Goal: Information Seeking & Learning: Learn about a topic

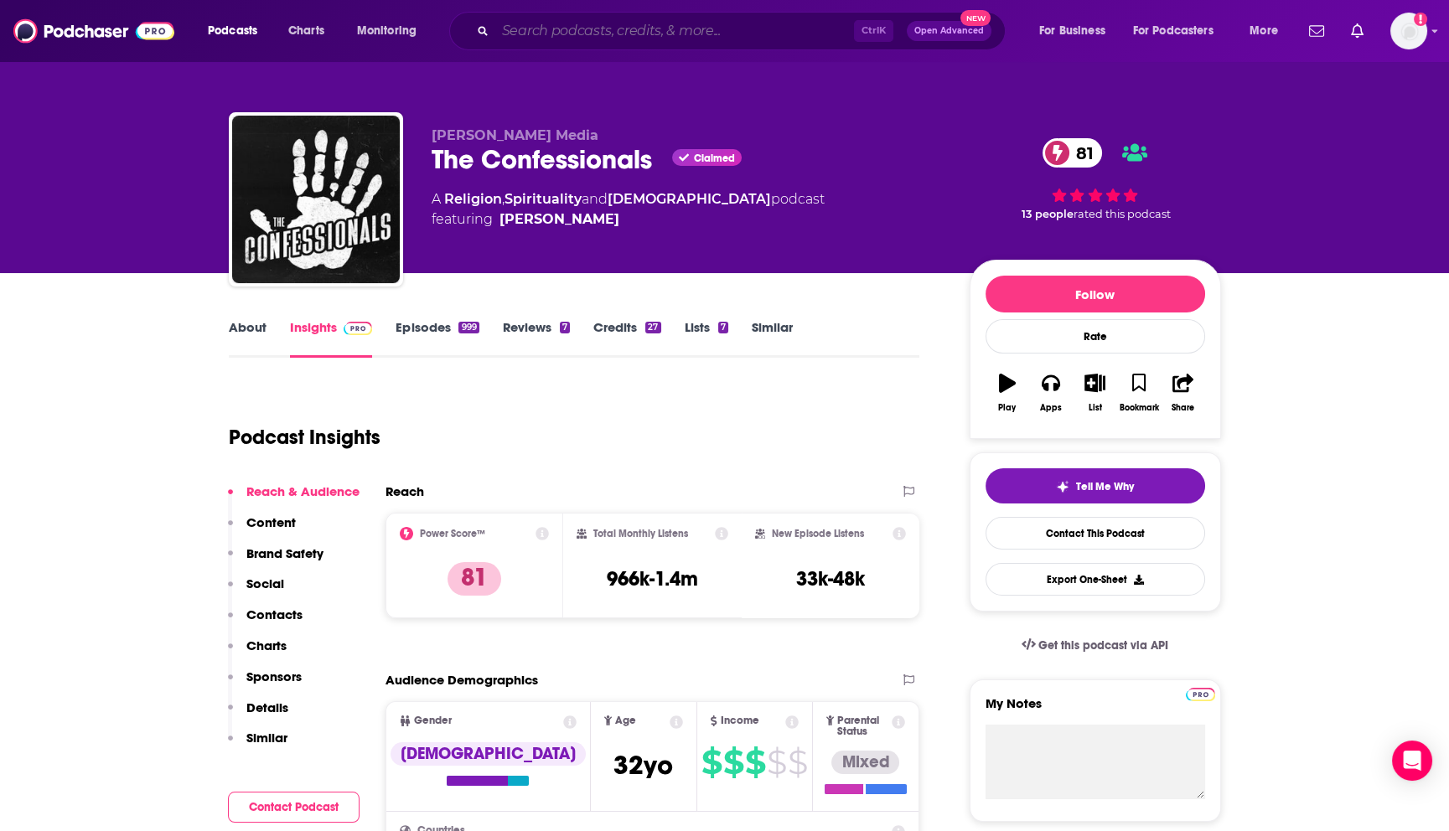
click at [593, 34] on input "Search podcasts, credits, & more..." at bounding box center [674, 31] width 359 height 27
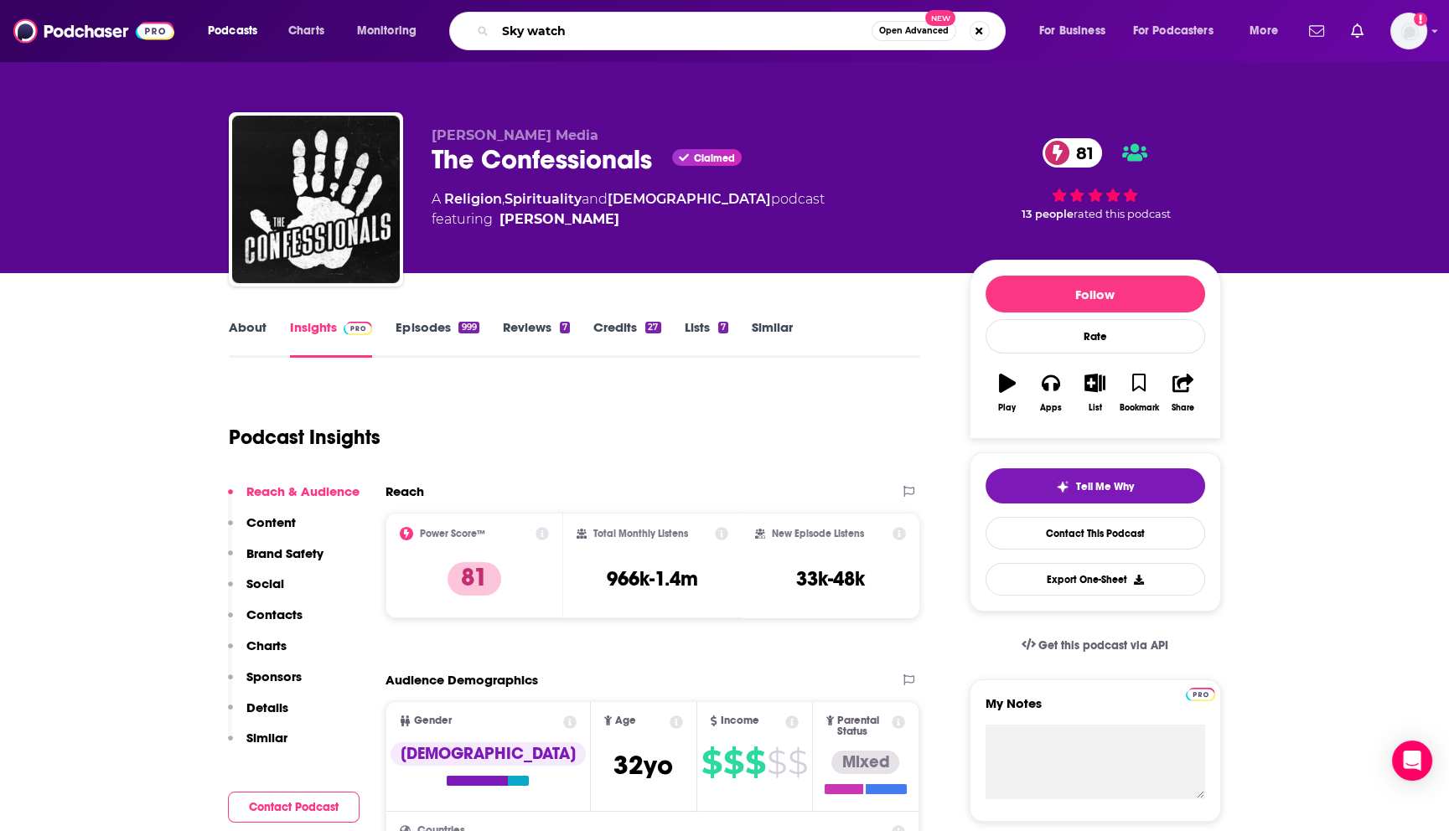
type input "Sky watch"
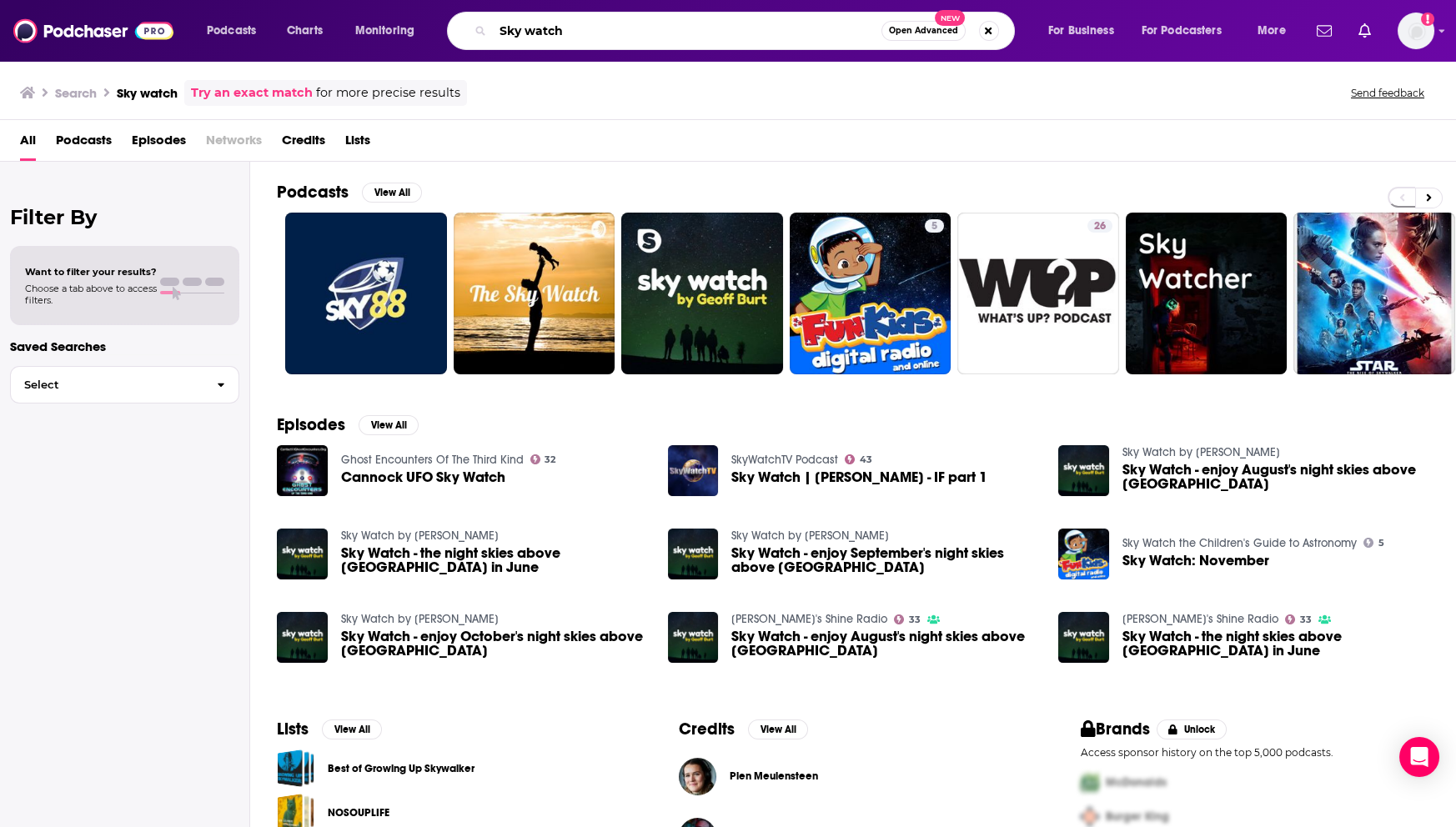
click at [524, 32] on input "Sky watch" at bounding box center [687, 31] width 388 height 27
type input "Skywatch"
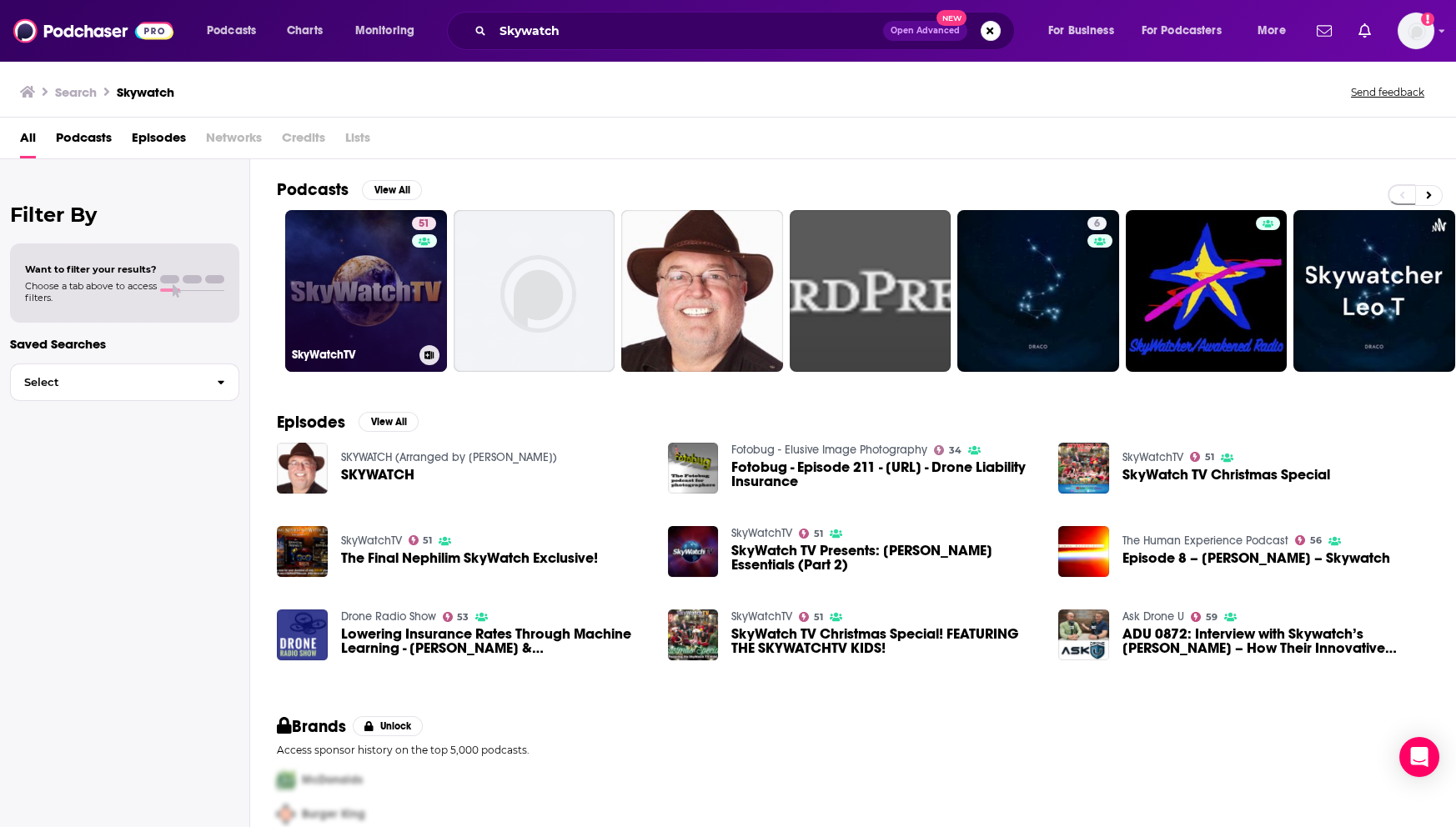
click at [364, 309] on link "51 SkyWatchTV" at bounding box center [366, 291] width 162 height 162
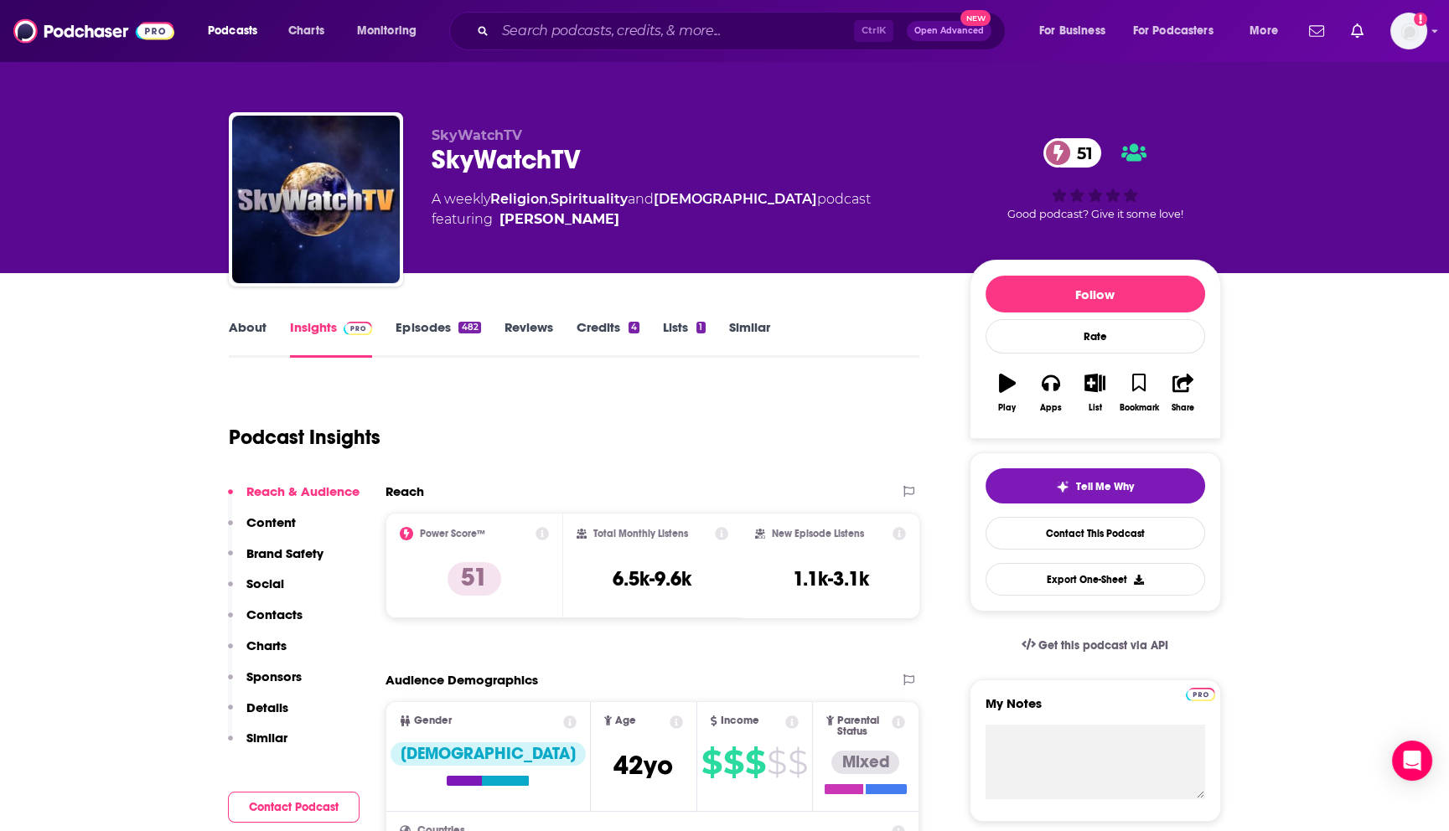
click at [421, 324] on link "Episodes 482" at bounding box center [437, 338] width 85 height 39
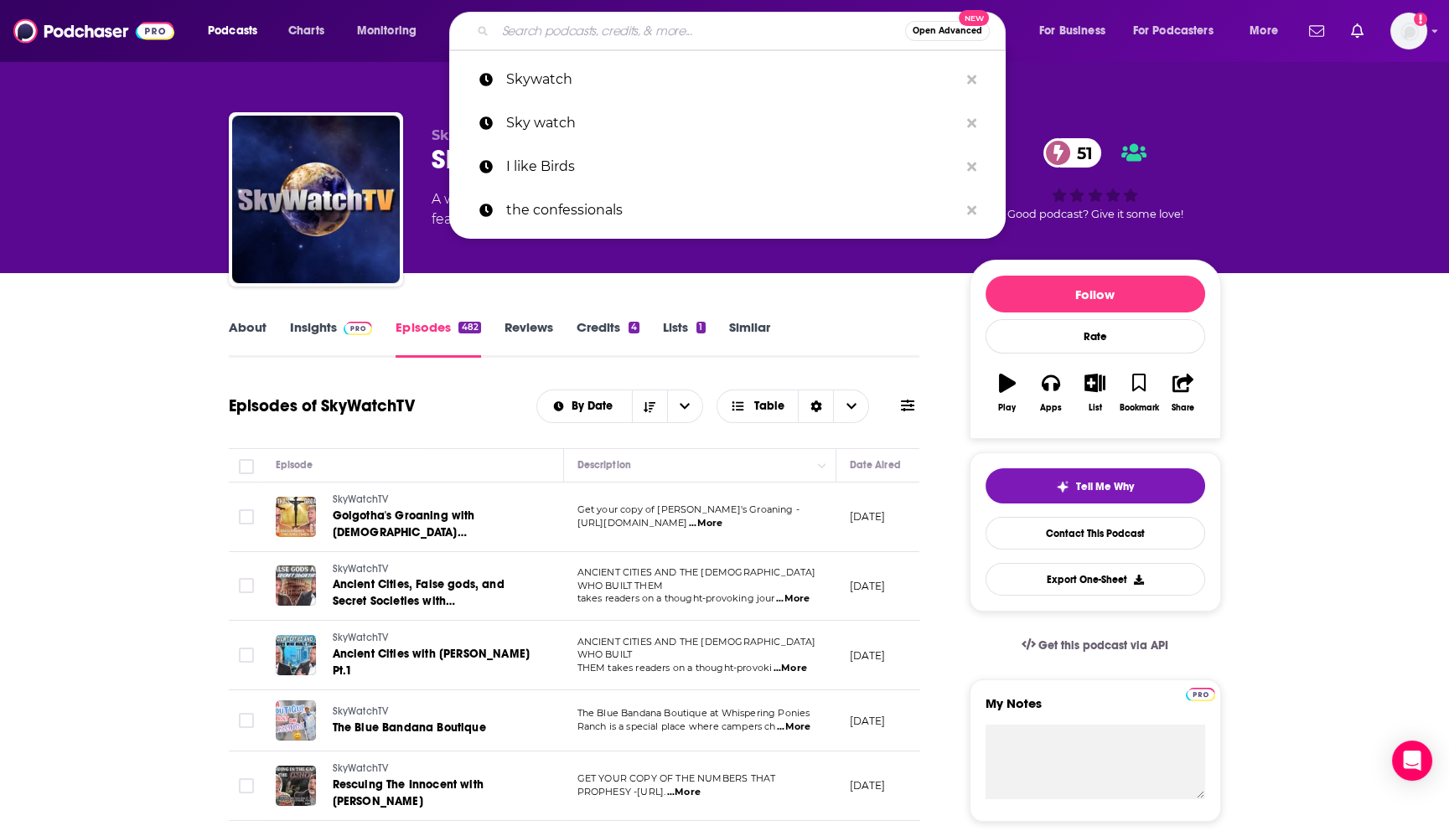
click at [617, 29] on input "Search podcasts, credits, & more..." at bounding box center [700, 31] width 410 height 27
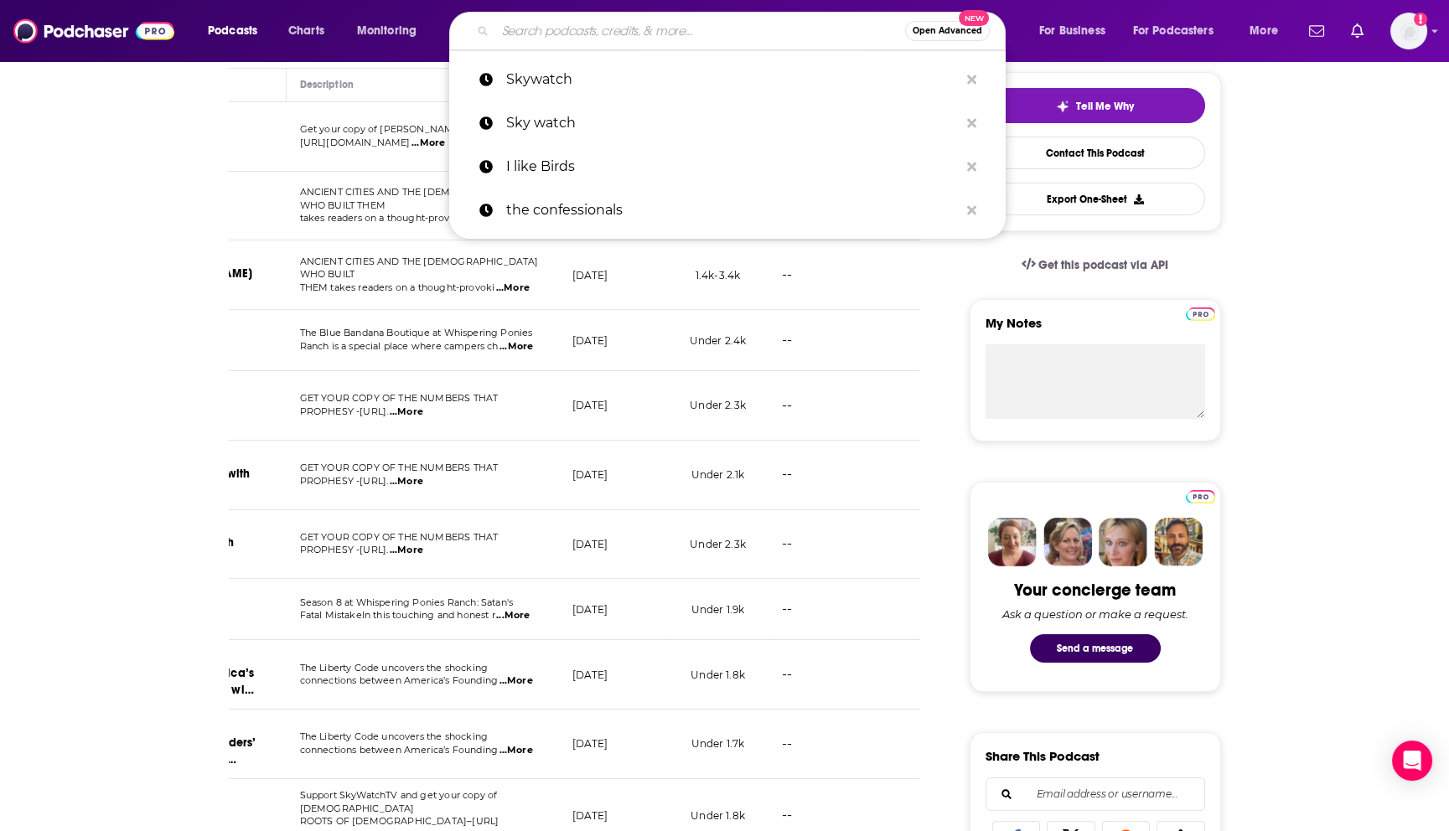
scroll to position [660, 0]
